Goal: Task Accomplishment & Management: Use online tool/utility

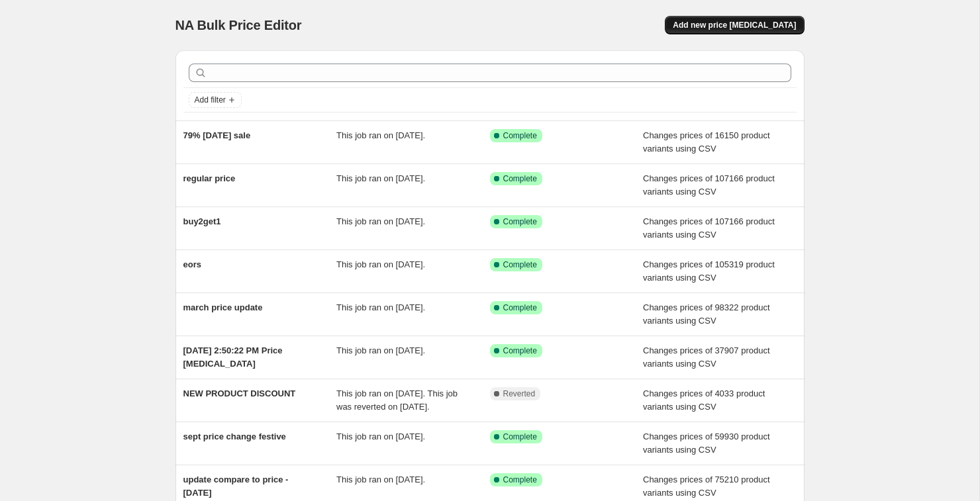
click at [738, 23] on span "Add new price change job" at bounding box center [734, 25] width 123 height 11
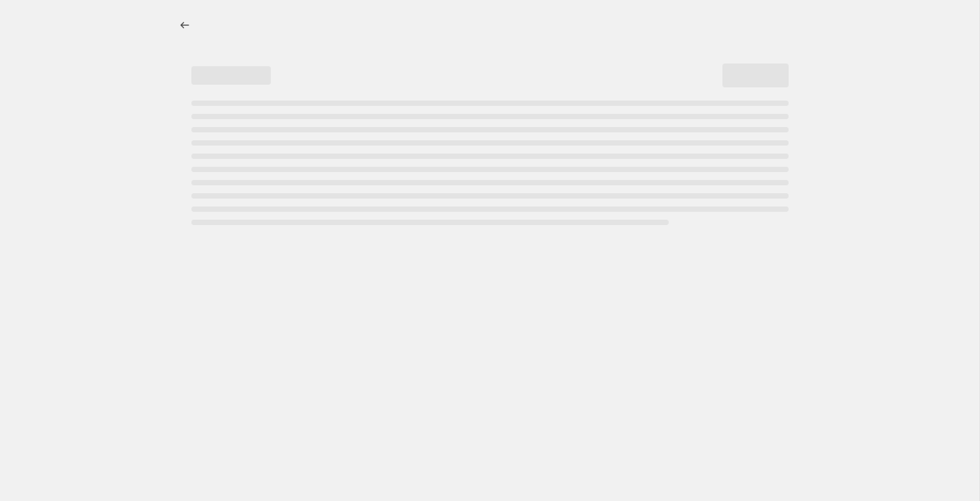
select select "percentage"
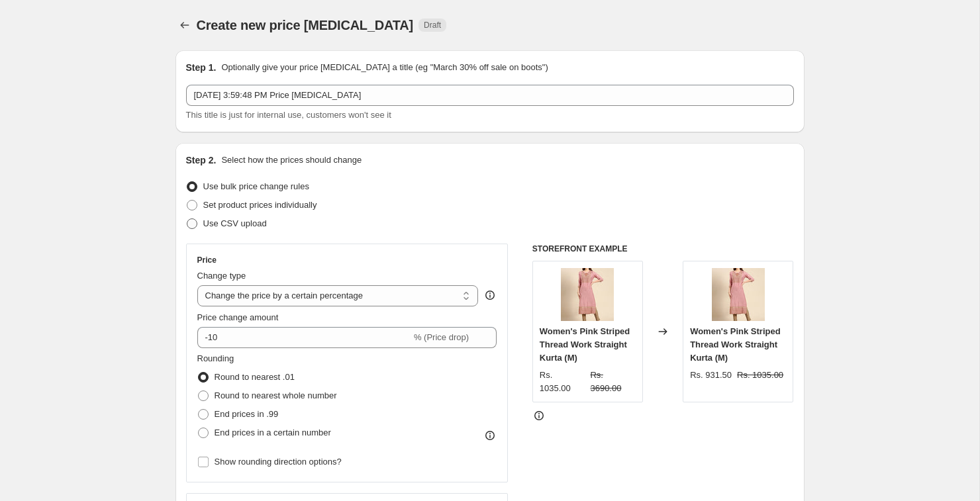
click at [202, 222] on label "Use CSV upload" at bounding box center [226, 224] width 81 height 19
click at [187, 219] on input "Use CSV upload" at bounding box center [187, 219] width 1 height 1
radio input "true"
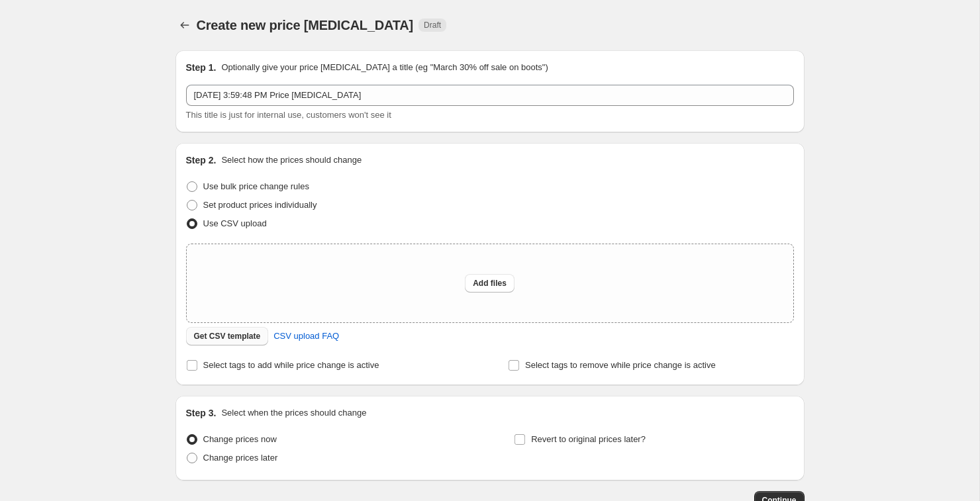
click at [242, 342] on button "Get CSV template" at bounding box center [227, 336] width 83 height 19
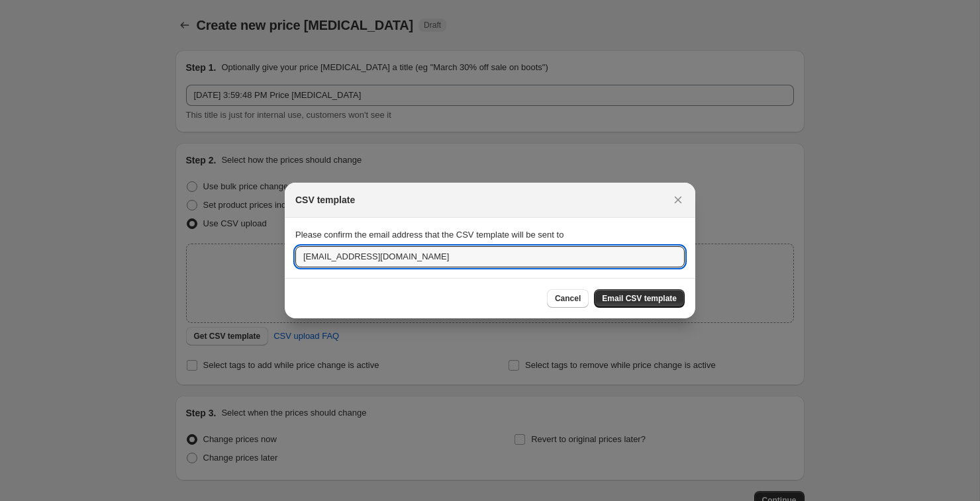
drag, startPoint x: 317, startPoint y: 258, endPoint x: 263, endPoint y: 254, distance: 54.4
type input "hitesh@showoffclothes.com"
click at [654, 301] on span "Email CSV template" at bounding box center [639, 298] width 75 height 11
